Goal: Task Accomplishment & Management: Use online tool/utility

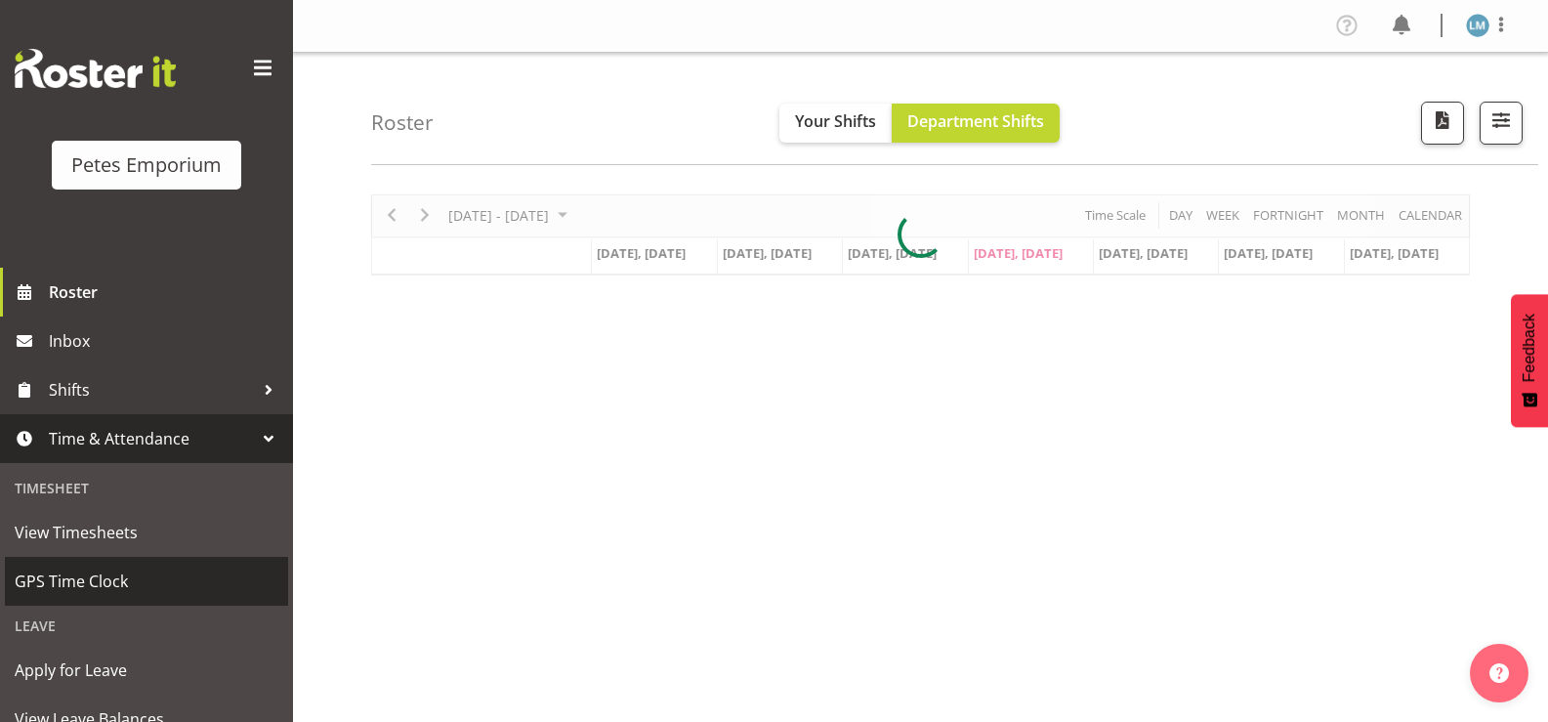
click at [163, 566] on link "GPS Time Clock" at bounding box center [146, 581] width 283 height 49
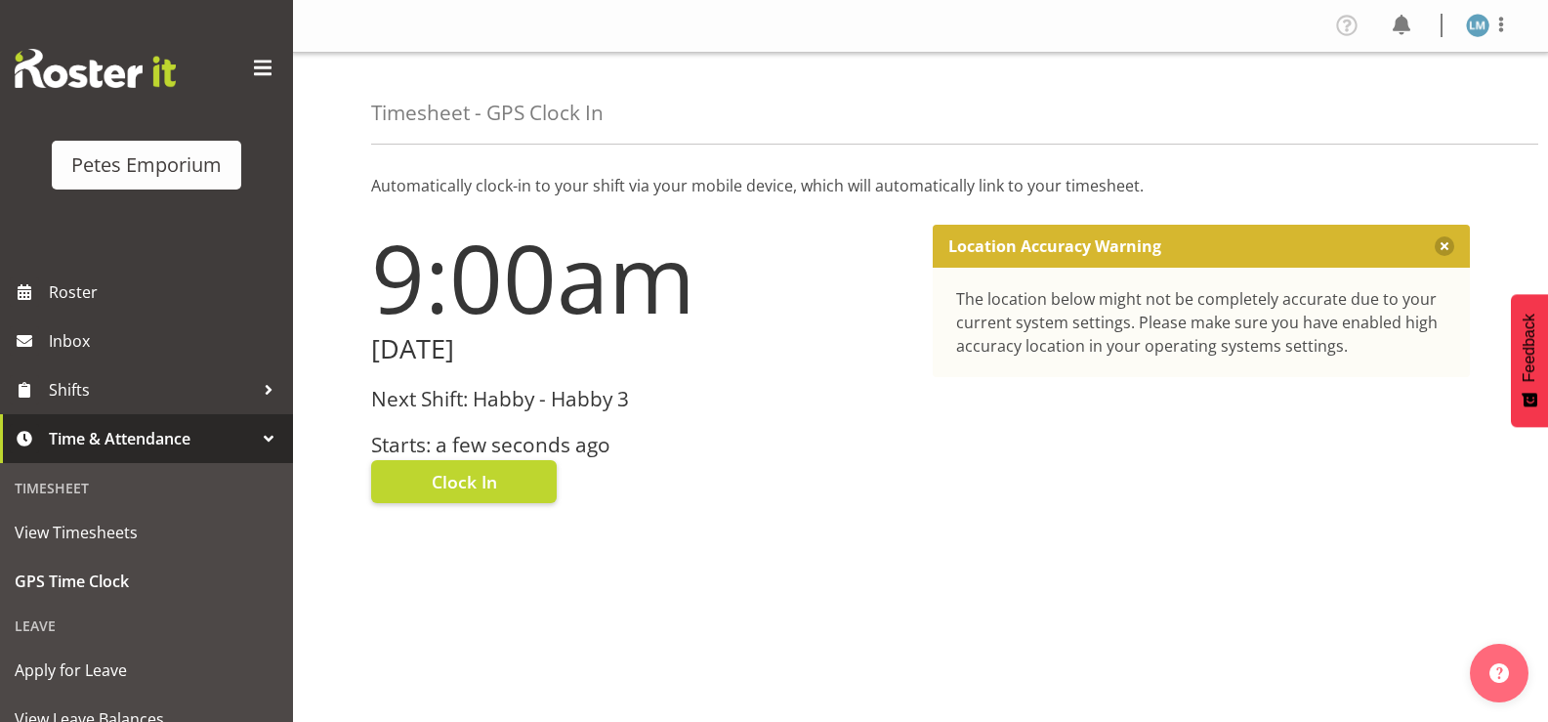
click at [494, 434] on h3 "Starts: a few seconds ago" at bounding box center [640, 445] width 538 height 22
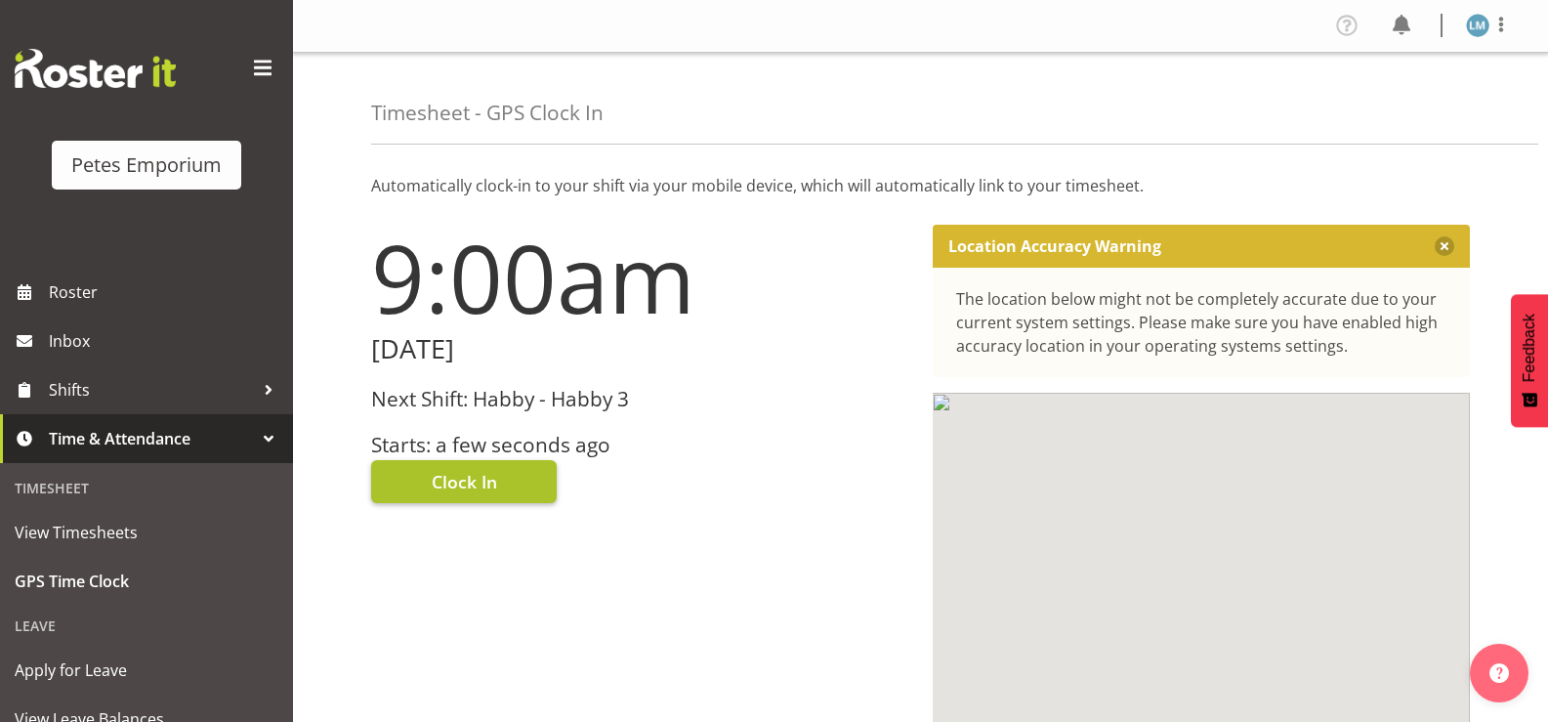
click at [494, 479] on span "Clock In" at bounding box center [464, 481] width 65 height 25
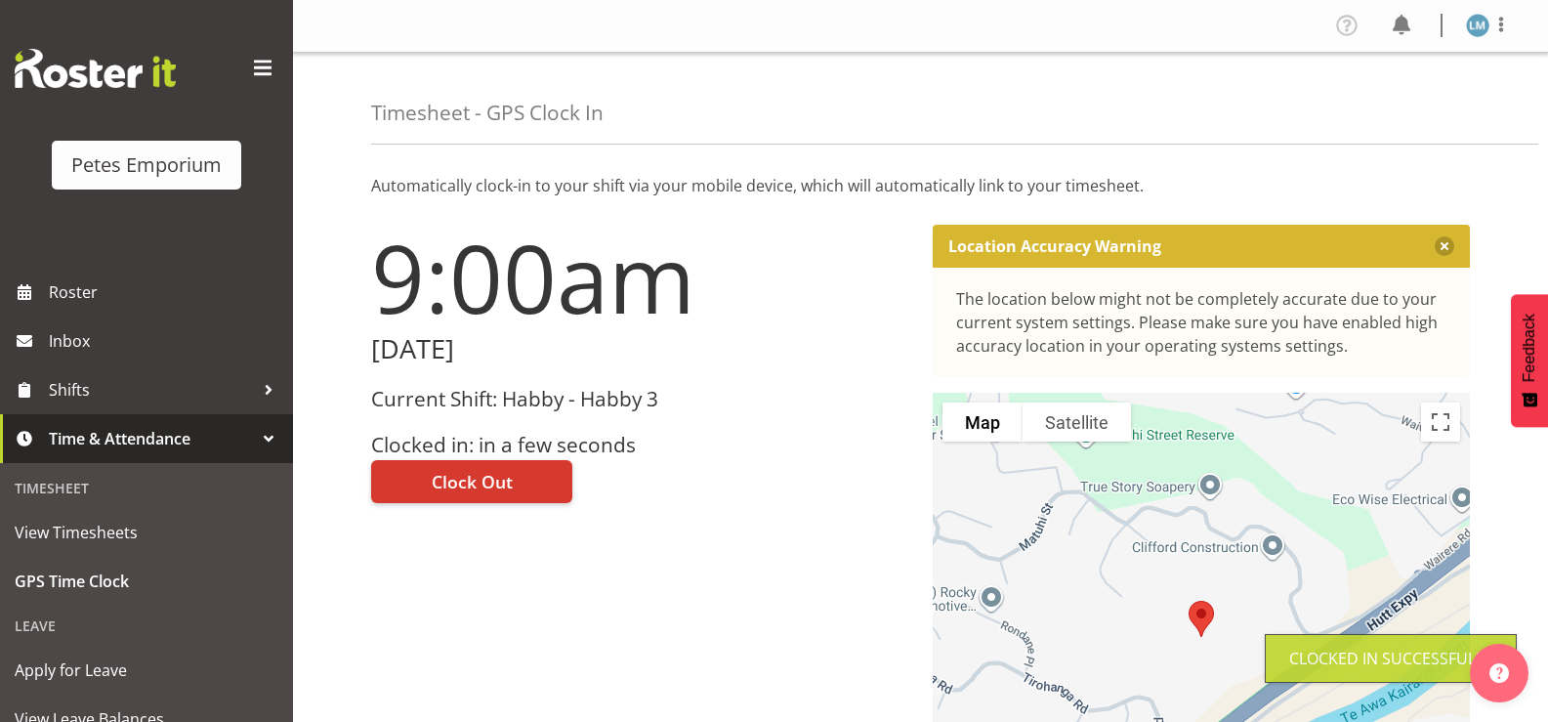
click at [1479, 24] on img at bounding box center [1477, 25] width 23 height 23
click at [1400, 100] on link "Log Out" at bounding box center [1420, 102] width 188 height 35
